Goal: Task Accomplishment & Management: Manage account settings

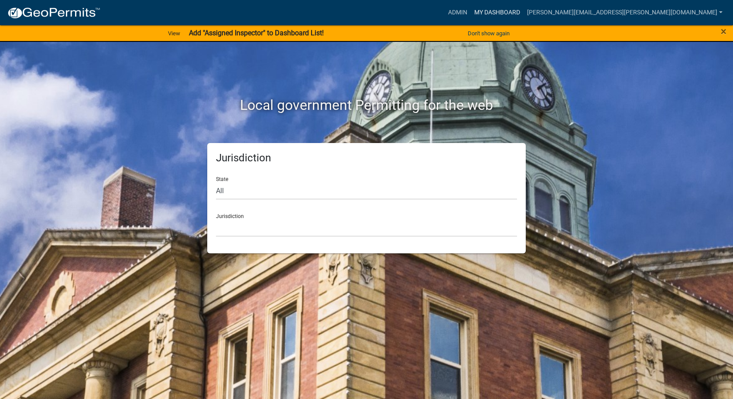
click at [524, 10] on link "My Dashboard" at bounding box center [497, 12] width 53 height 17
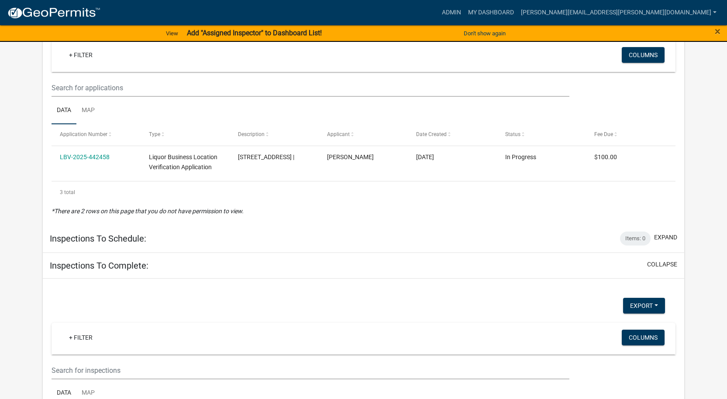
scroll to position [437, 0]
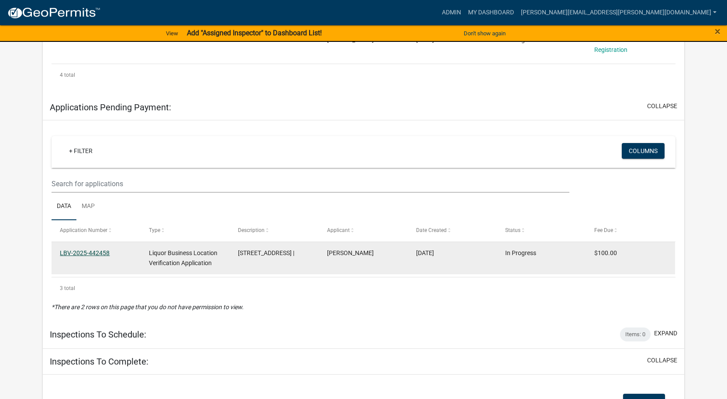
click at [87, 250] on link "LBV-2025-442458" at bounding box center [85, 253] width 50 height 7
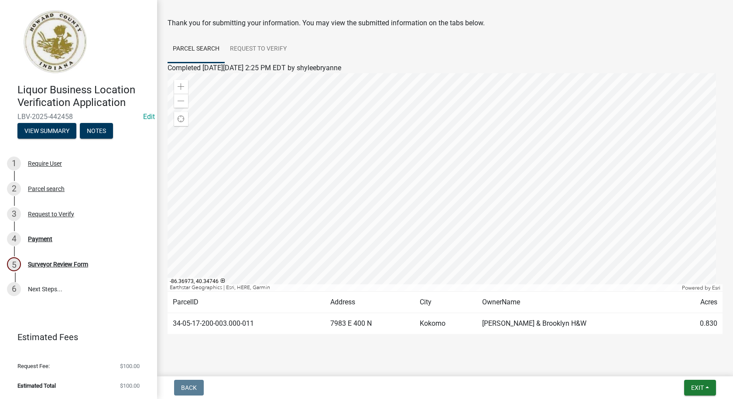
scroll to position [44, 0]
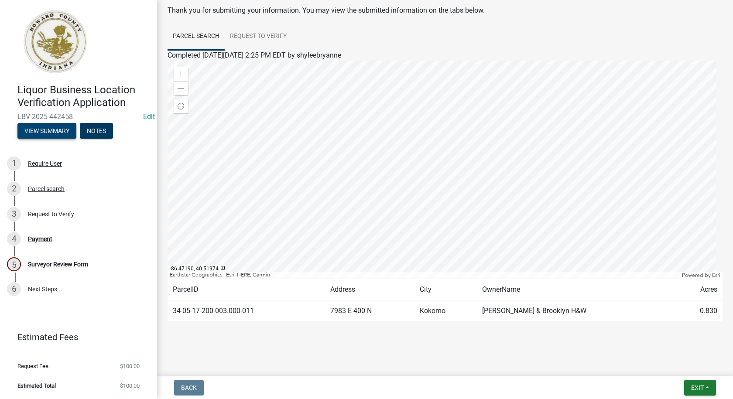
click at [38, 134] on button "View Summary" at bounding box center [46, 131] width 59 height 16
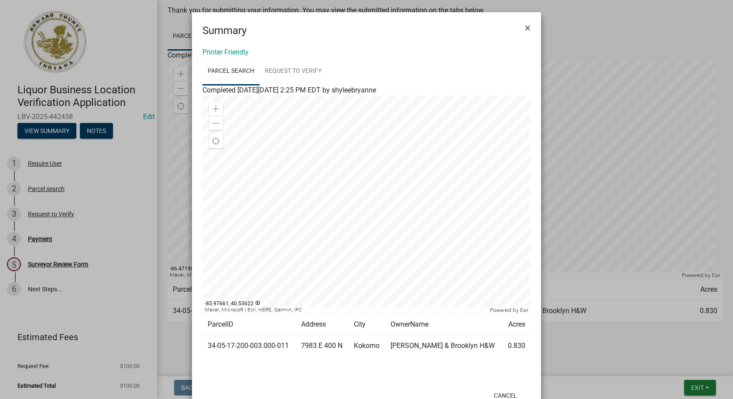
click at [369, 23] on div "Summary ×" at bounding box center [366, 25] width 349 height 26
click at [525, 27] on span "×" at bounding box center [528, 28] width 6 height 12
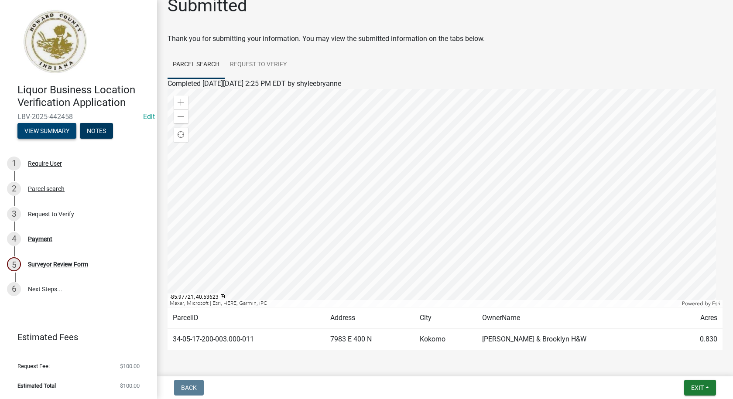
scroll to position [0, 0]
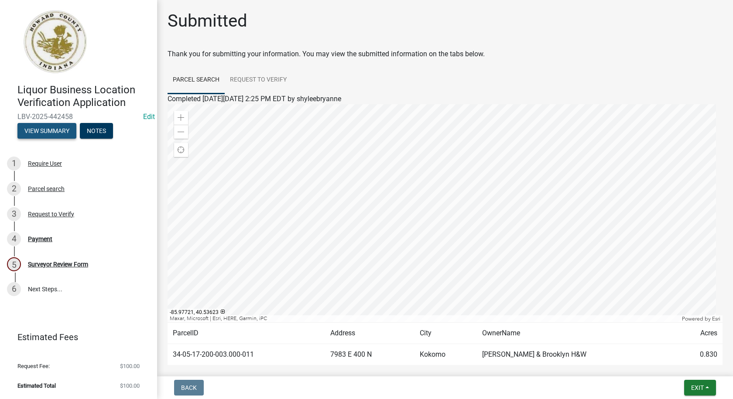
click at [46, 129] on button "View Summary" at bounding box center [46, 131] width 59 height 16
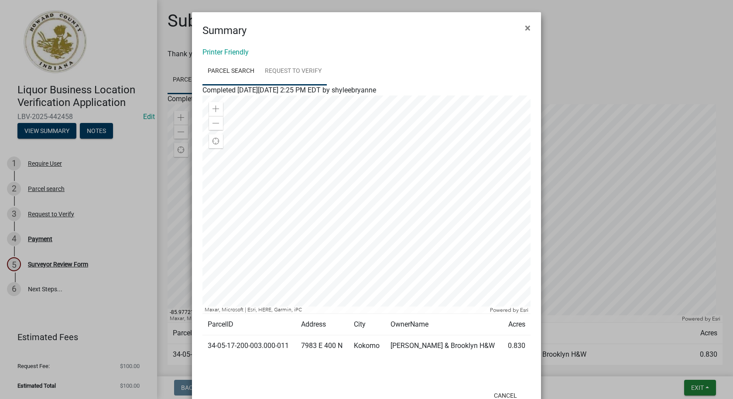
click at [282, 72] on link "Request to Verify" at bounding box center [293, 72] width 67 height 28
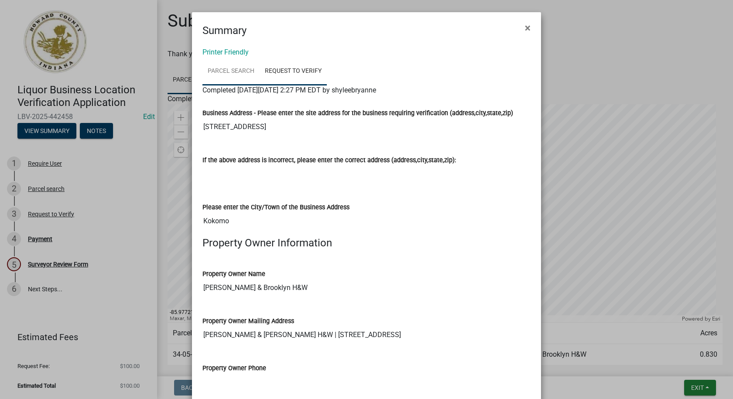
click at [218, 71] on link "Parcel search" at bounding box center [231, 72] width 57 height 28
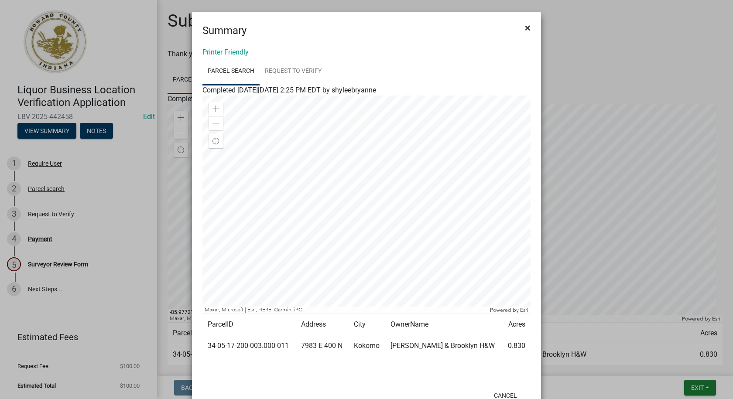
click at [526, 26] on span "×" at bounding box center [528, 28] width 6 height 12
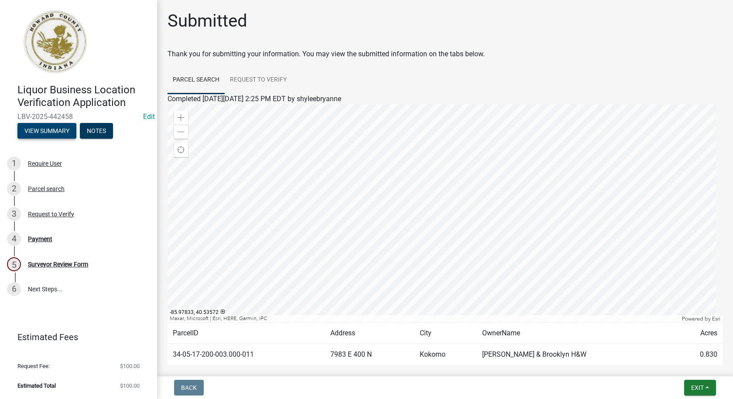
scroll to position [44, 0]
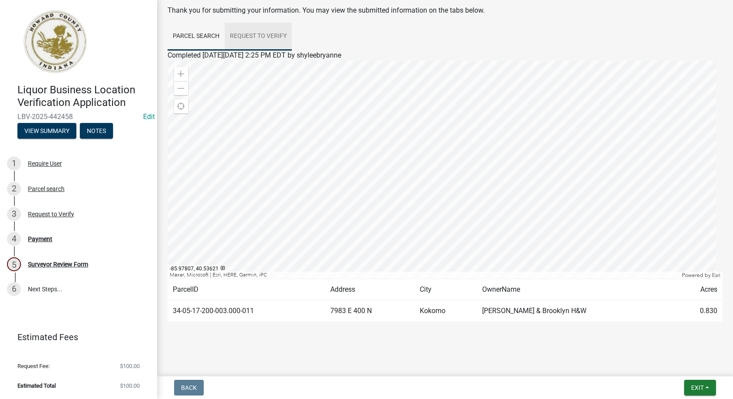
click at [250, 33] on link "Request to Verify" at bounding box center [258, 37] width 67 height 28
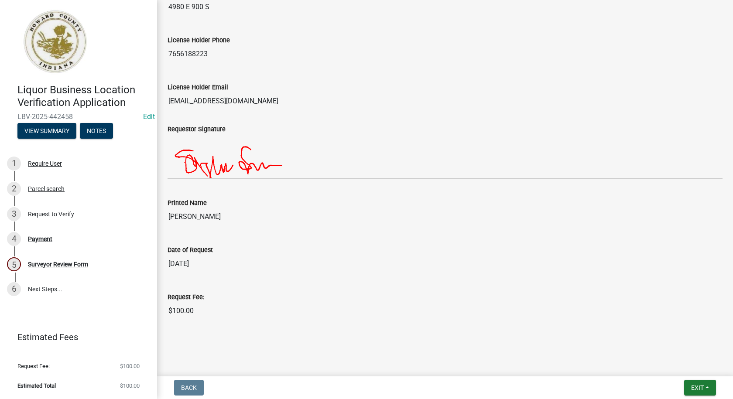
scroll to position [572, 0]
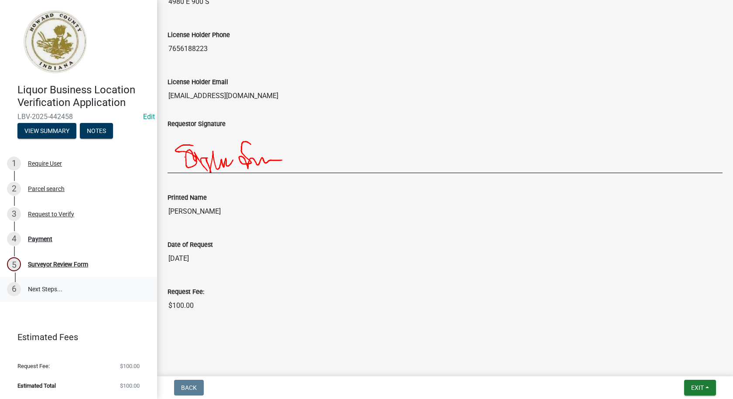
click at [51, 287] on link "6 Next Steps..." at bounding box center [78, 289] width 157 height 25
click at [39, 287] on link "6 Next Steps..." at bounding box center [78, 289] width 157 height 25
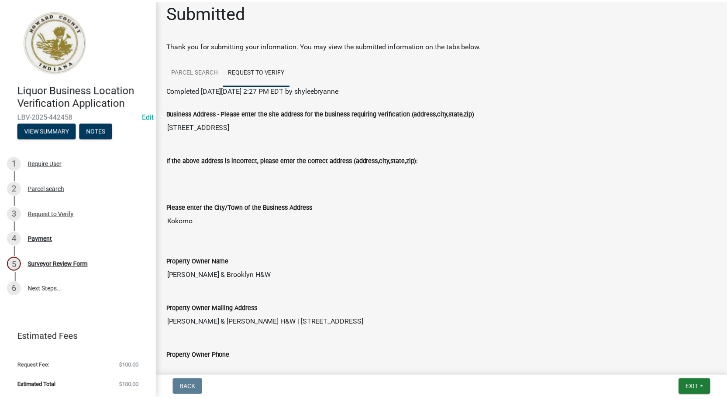
scroll to position [0, 0]
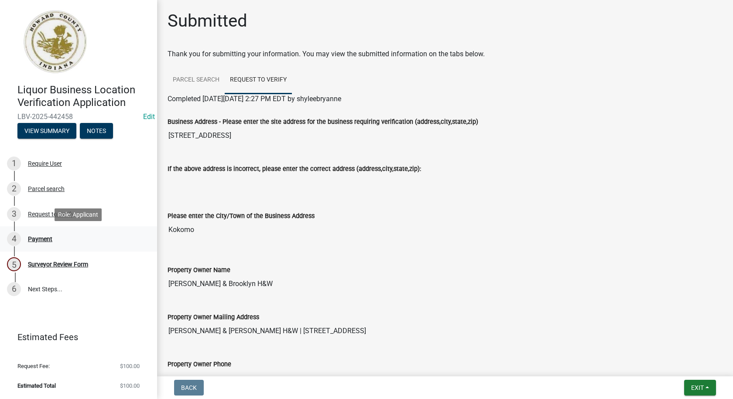
click at [39, 238] on div "Payment" at bounding box center [40, 239] width 24 height 6
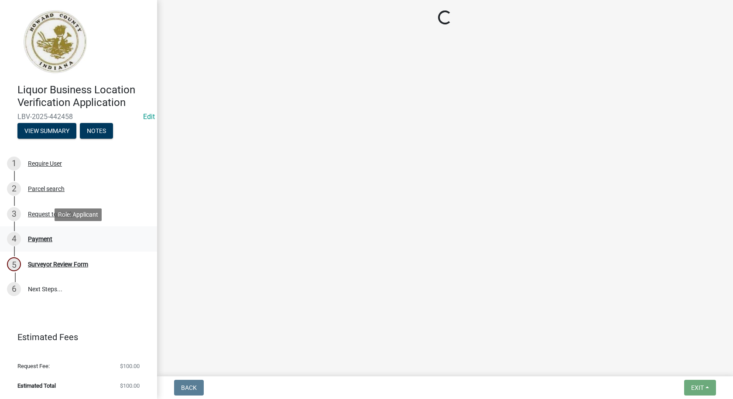
select select "3: 3"
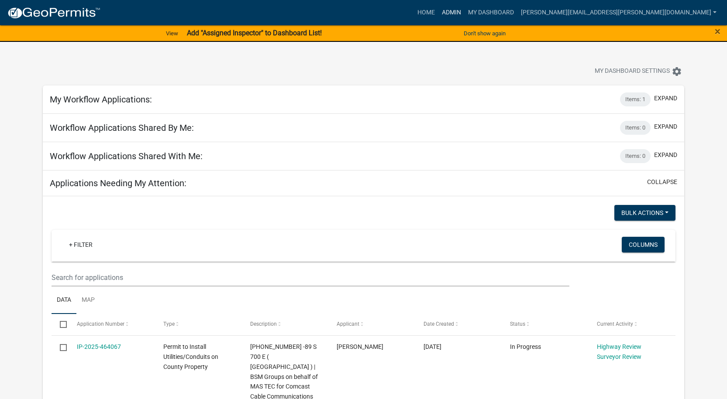
click at [464, 10] on link "Admin" at bounding box center [451, 12] width 26 height 17
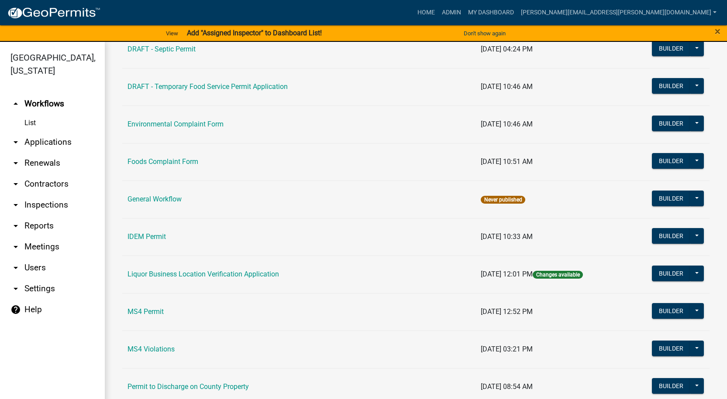
scroll to position [611, 0]
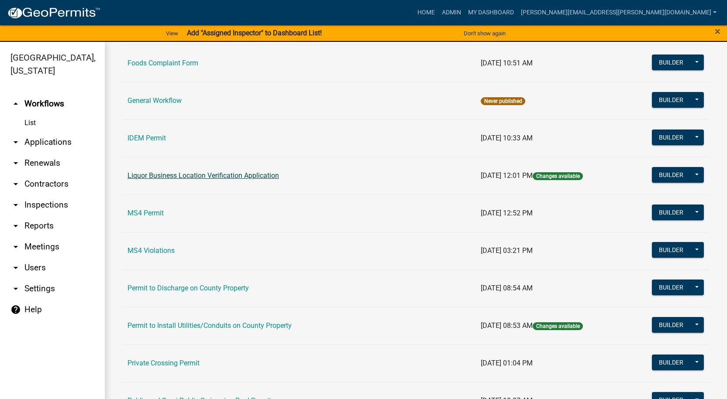
click at [210, 174] on link "Liquor Business Location Verification Application" at bounding box center [202, 176] width 151 height 8
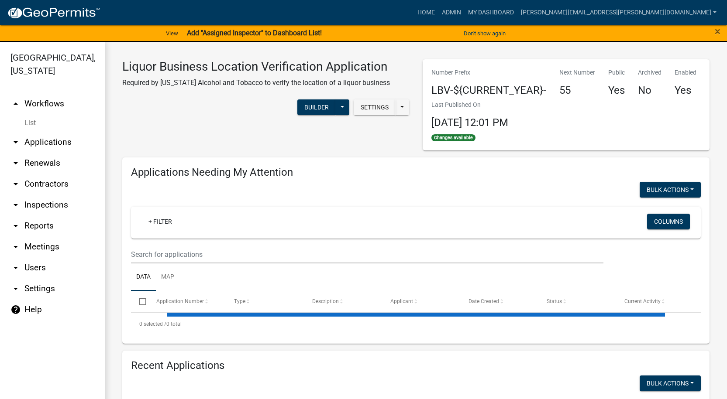
select select "1: 25"
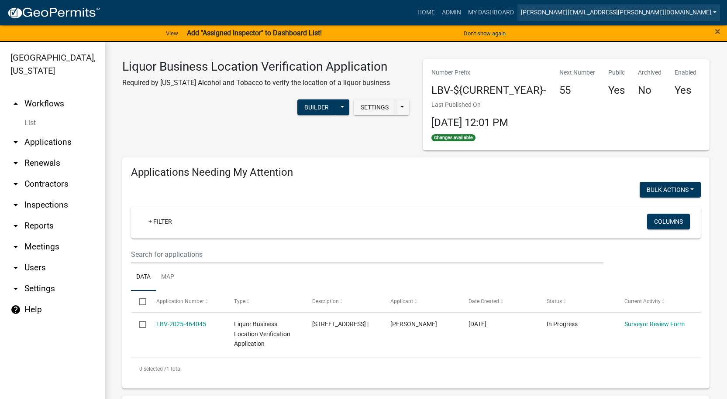
click at [711, 10] on link "[PERSON_NAME][EMAIL_ADDRESS][PERSON_NAME][DOMAIN_NAME]" at bounding box center [618, 12] width 203 height 17
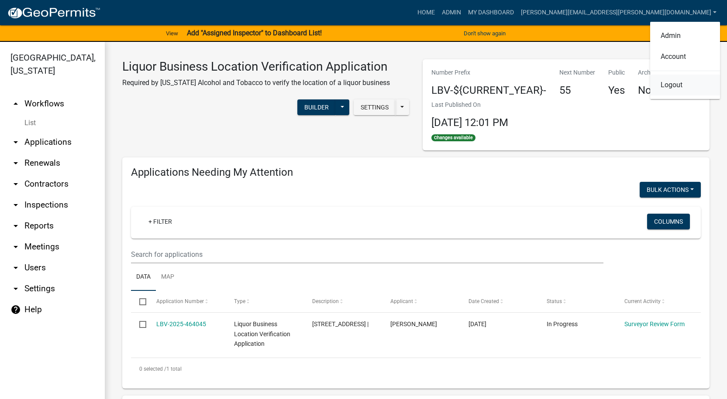
click at [684, 86] on link "Logout" at bounding box center [685, 85] width 70 height 21
